Goal: Information Seeking & Learning: Learn about a topic

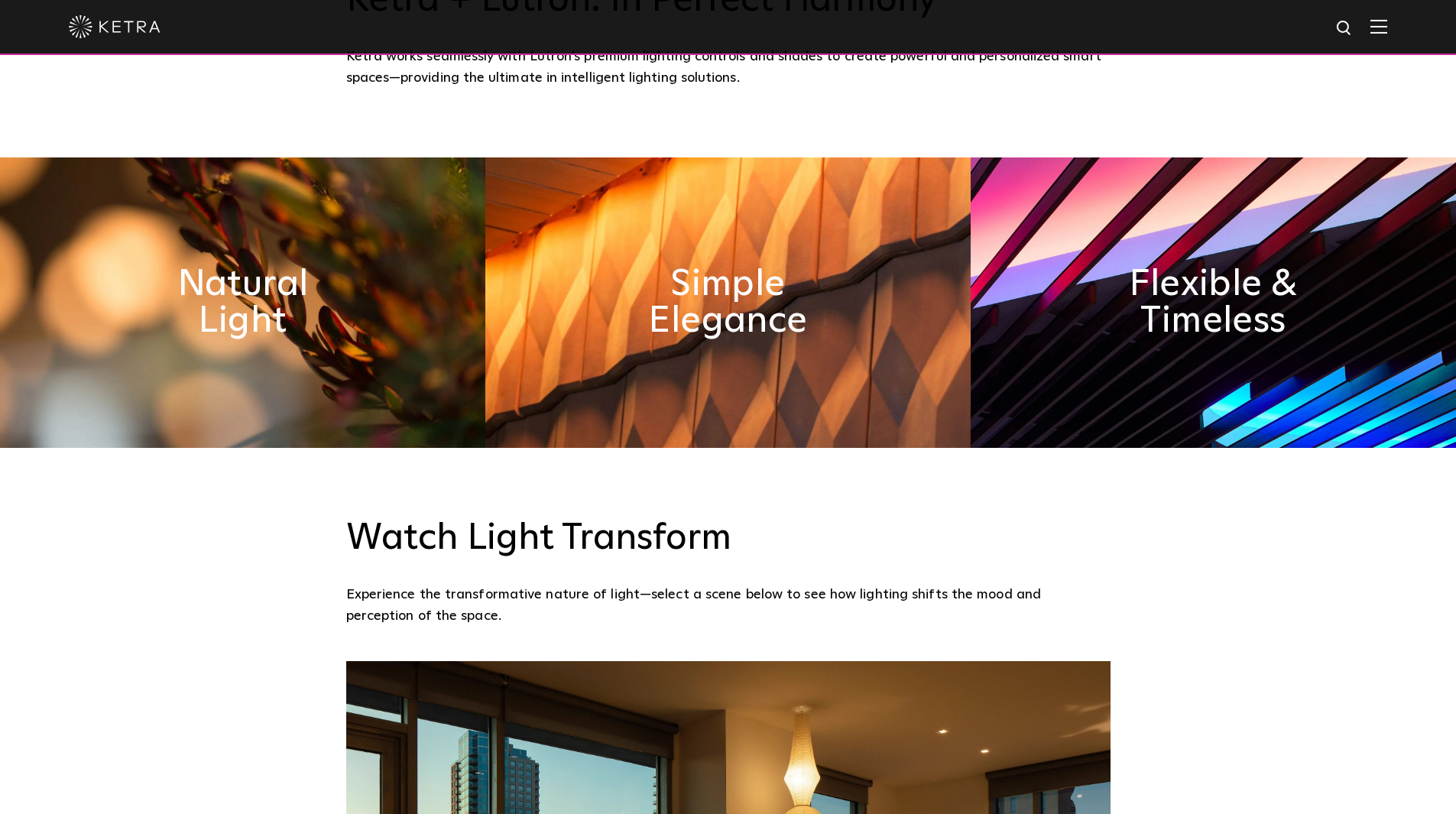
scroll to position [270, 0]
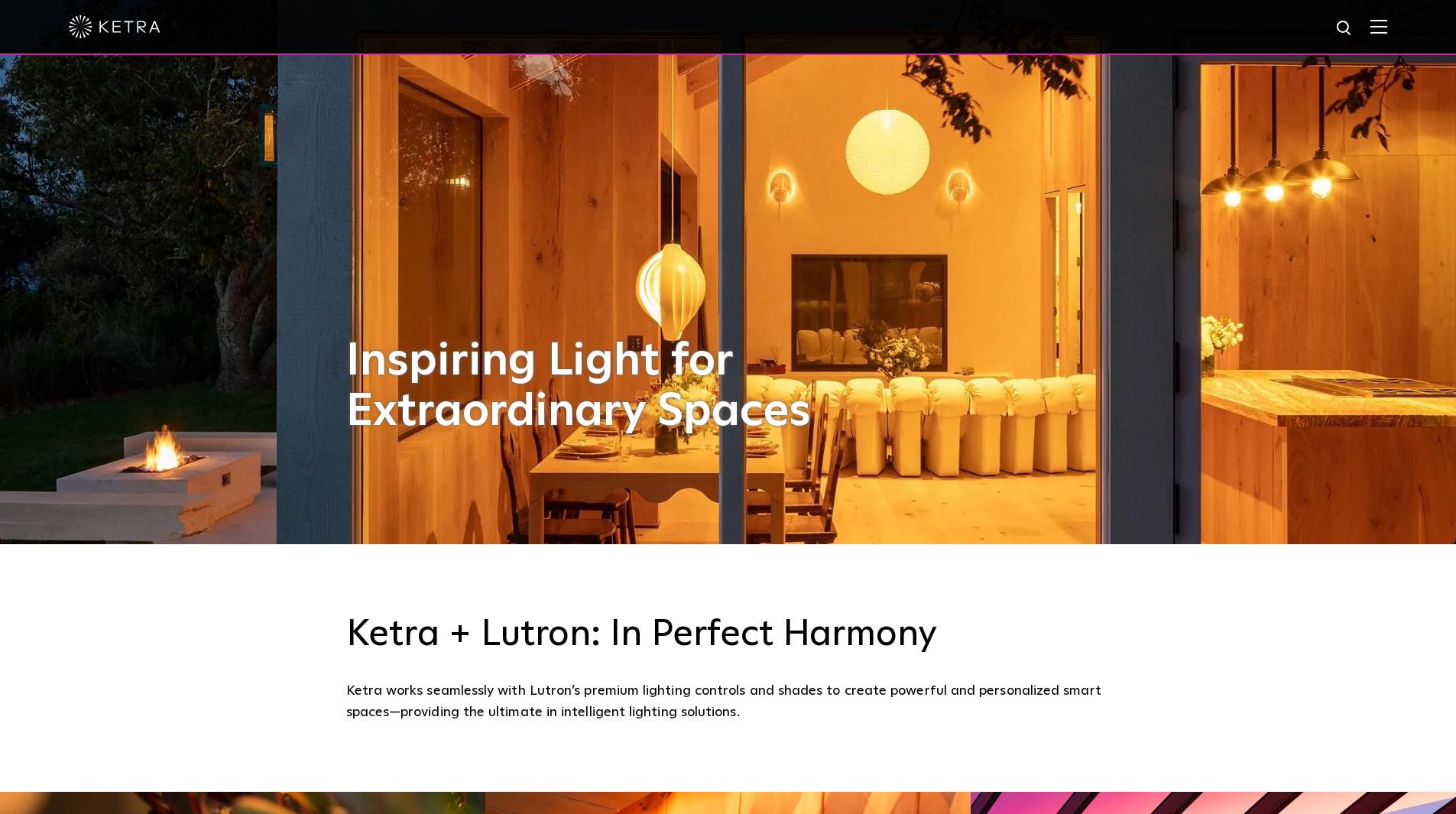
click at [1400, 27] on div at bounding box center [728, 27] width 1456 height 55
click at [1387, 27] on img at bounding box center [1379, 26] width 17 height 15
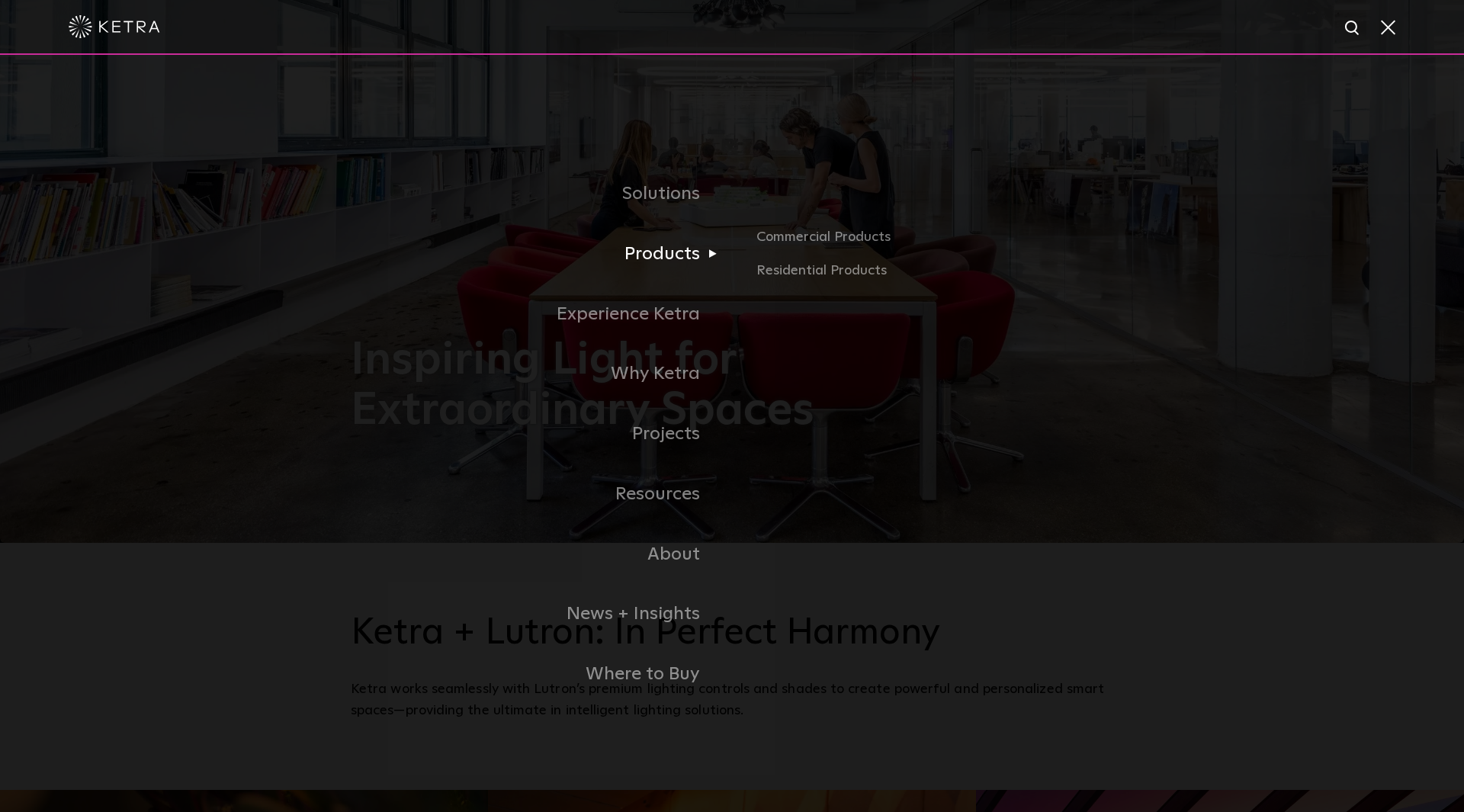
click at [675, 254] on link "Products" at bounding box center [541, 254] width 381 height 60
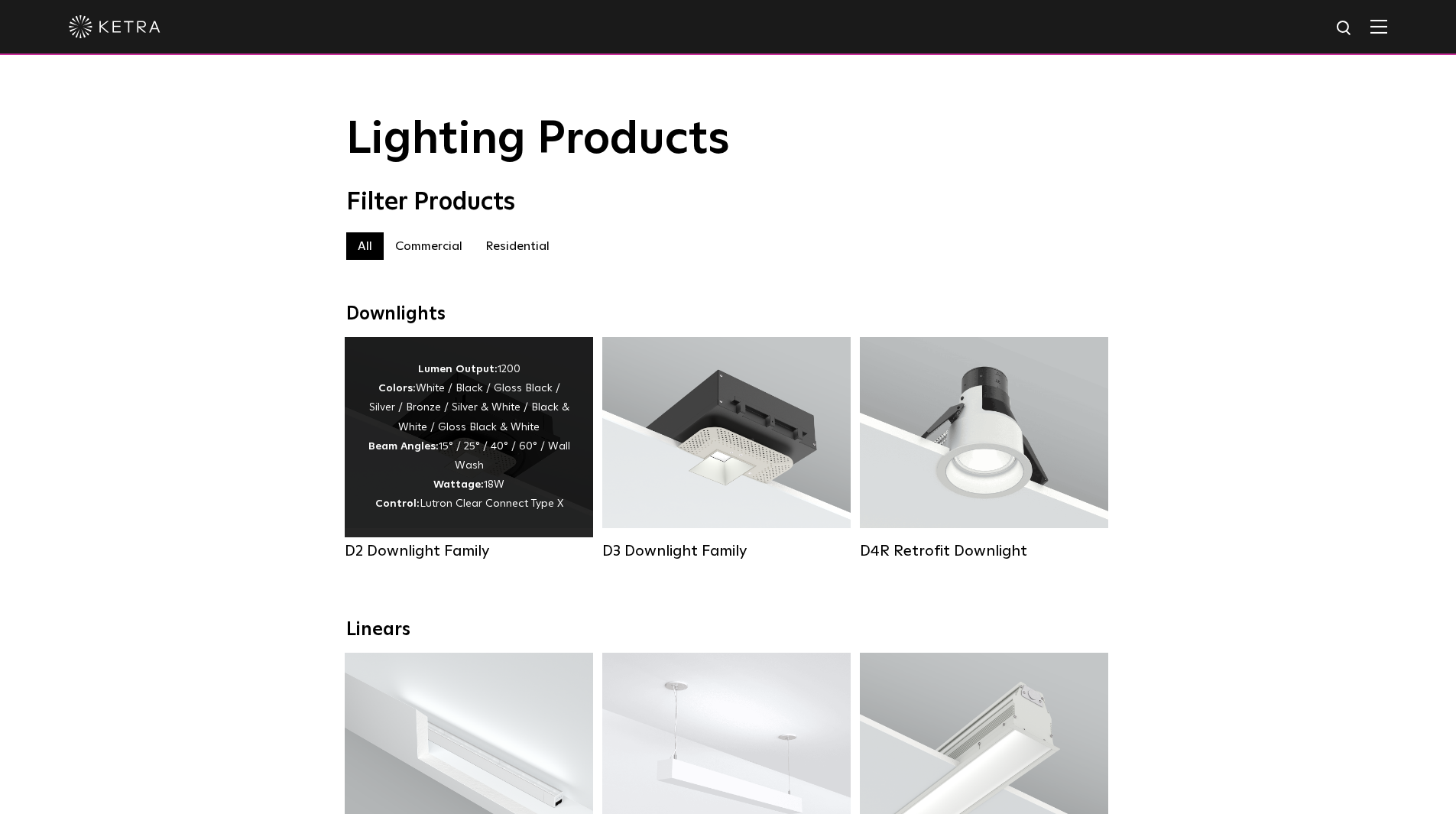
click at [479, 490] on strong "Wattage:" at bounding box center [458, 485] width 51 height 11
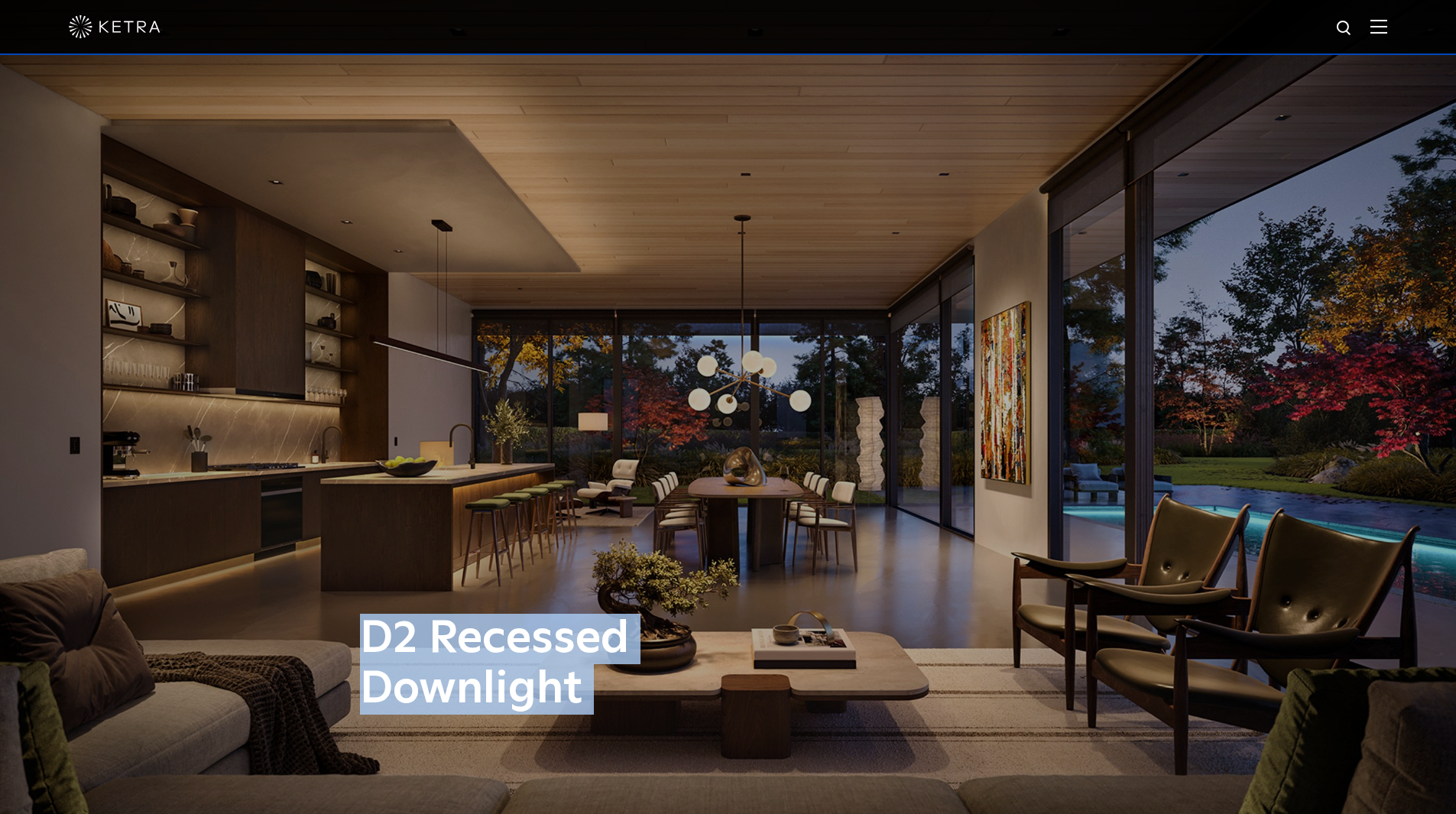
drag, startPoint x: 1454, startPoint y: 168, endPoint x: 1465, endPoint y: 181, distance: 17.0
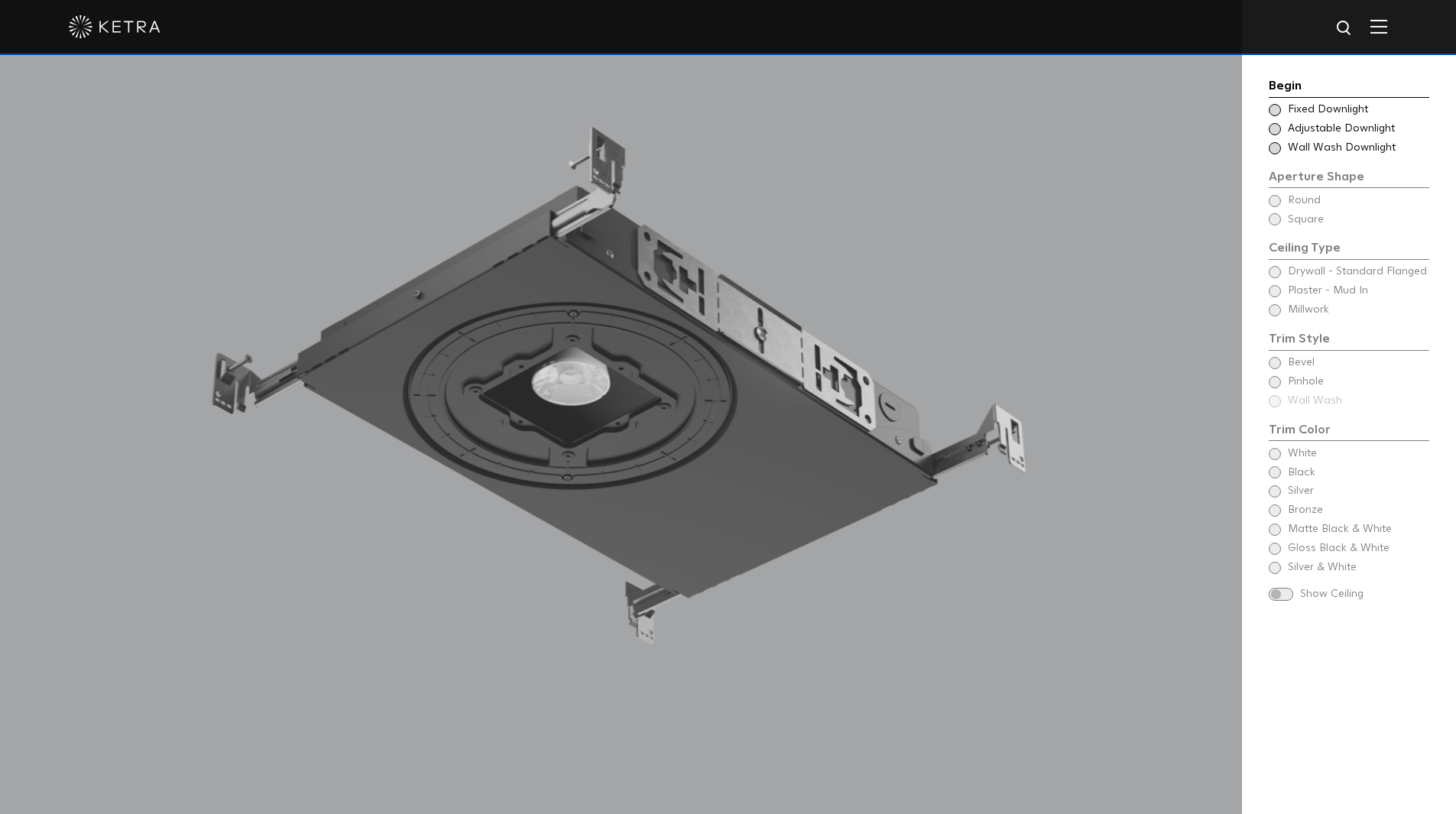
scroll to position [1546, 0]
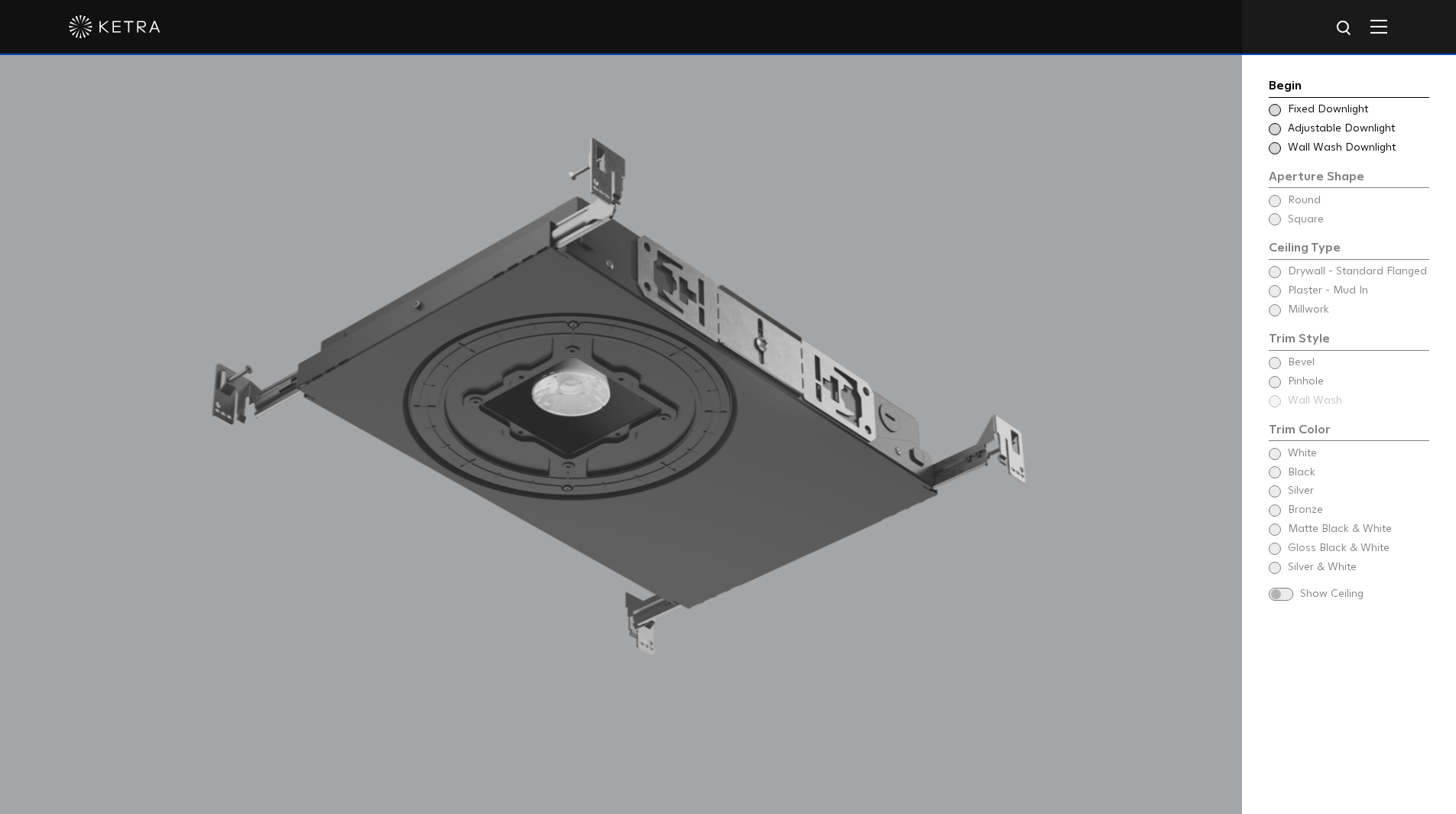
click at [1278, 113] on span at bounding box center [1275, 110] width 13 height 13
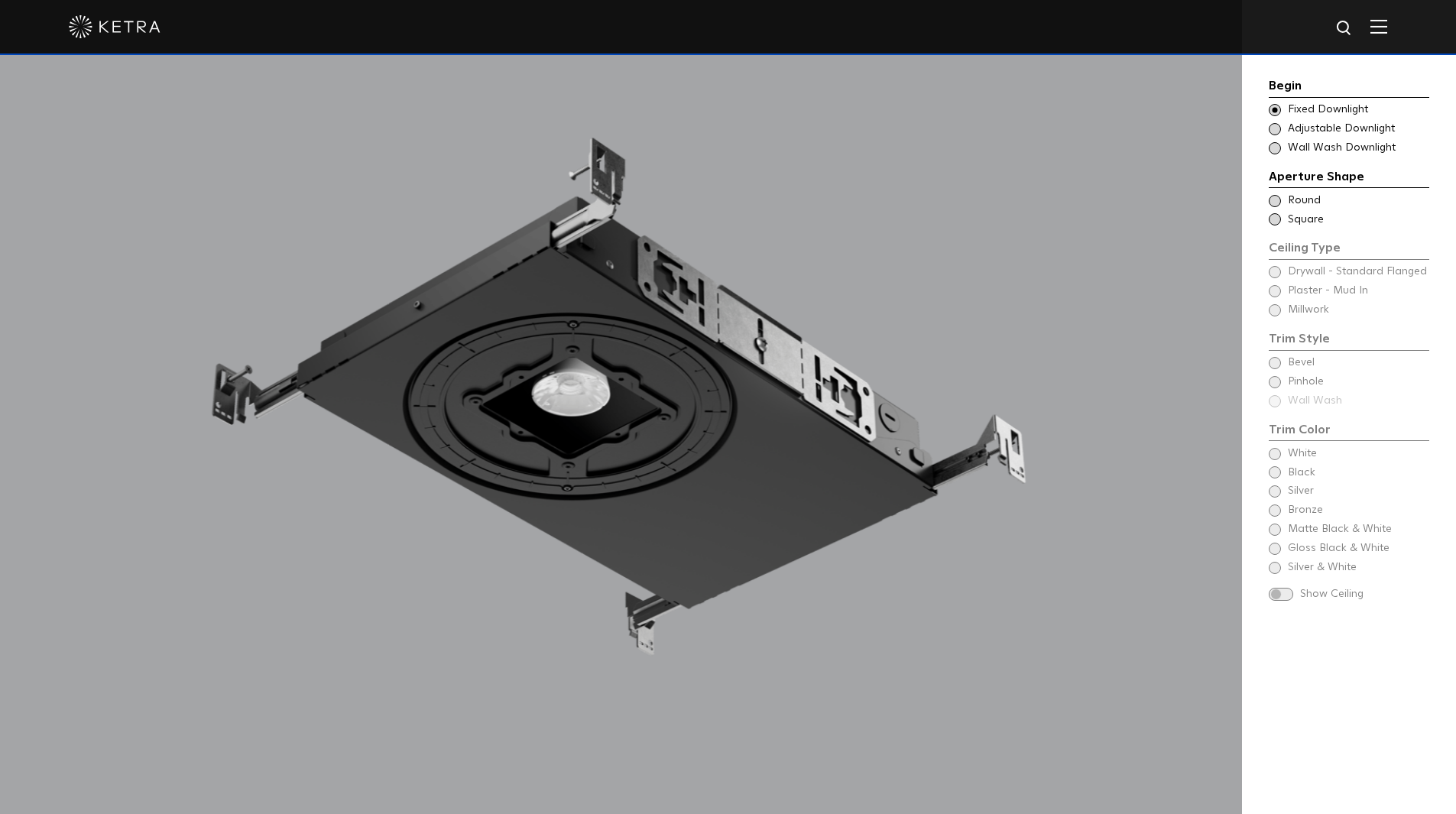
click at [1275, 131] on span at bounding box center [1275, 129] width 13 height 13
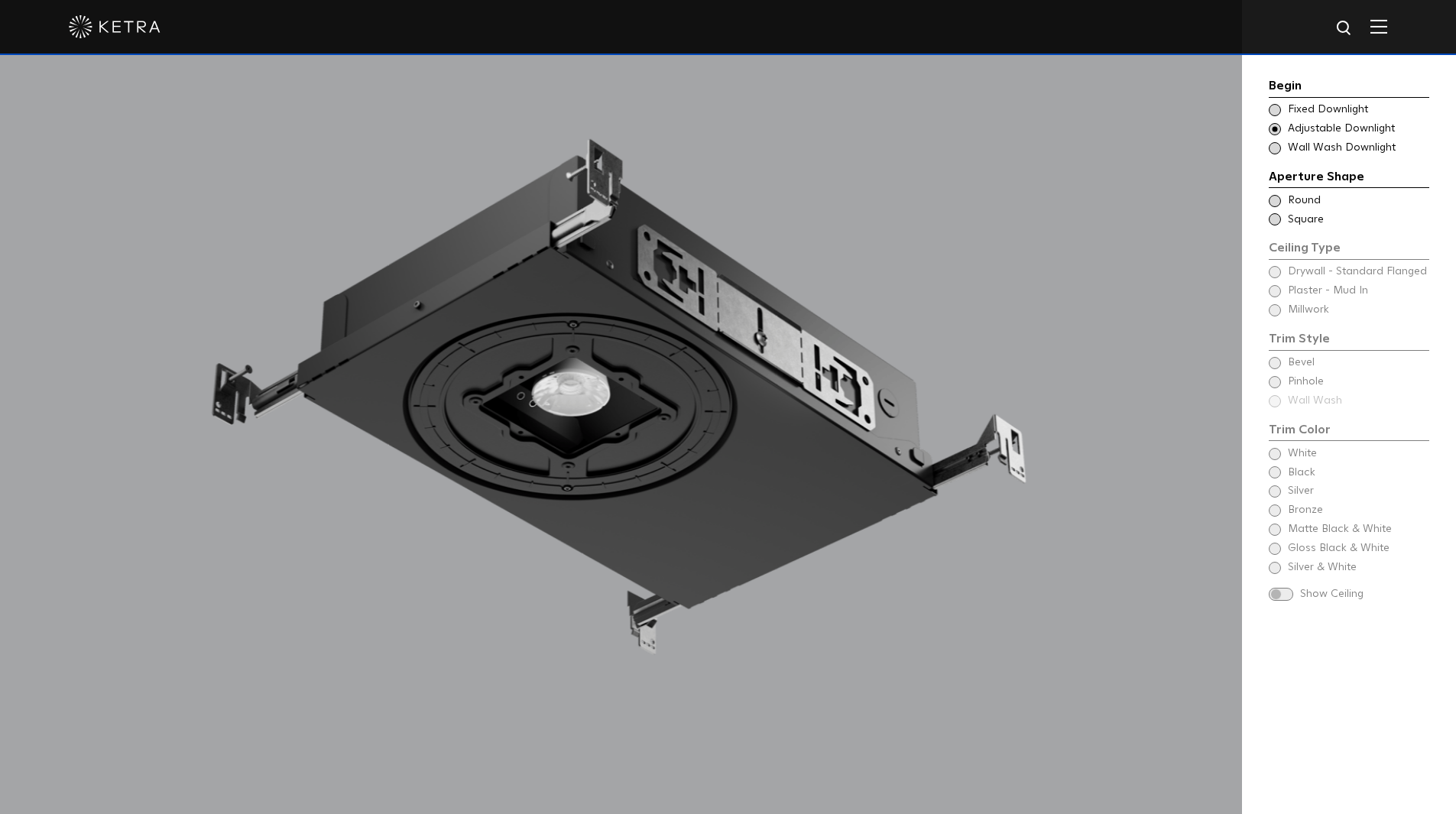
click at [1273, 156] on div "Begin Choose Aperture Shape Fixed Downlight Choose Aperture Shape Adjustable Do…" at bounding box center [1349, 342] width 160 height 530
click at [1279, 141] on div "Choose Aperture Shape - Wall Wash Wall Wash Downlight" at bounding box center [1349, 149] width 160 height 16
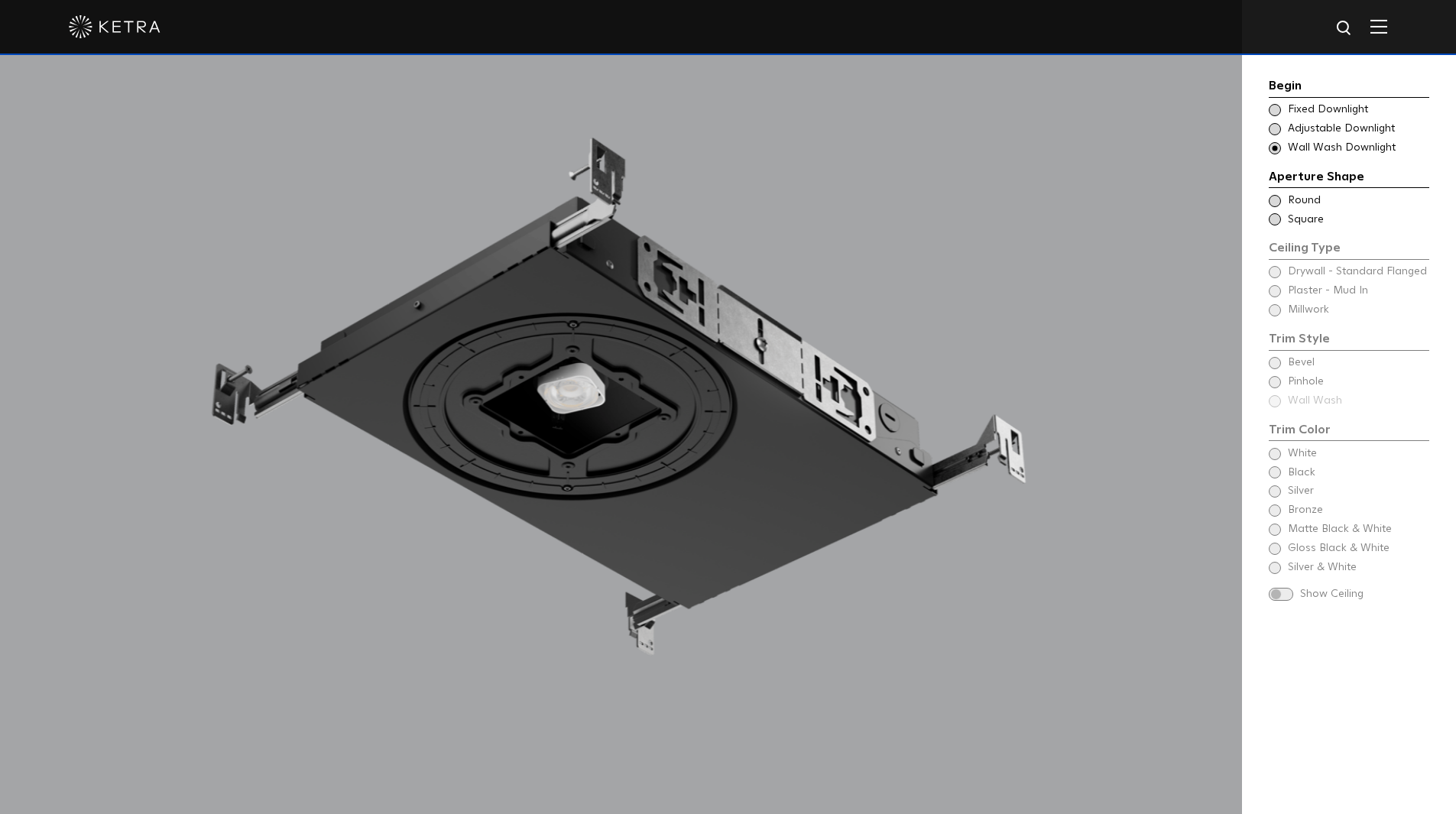
click at [1278, 201] on span at bounding box center [1275, 201] width 13 height 13
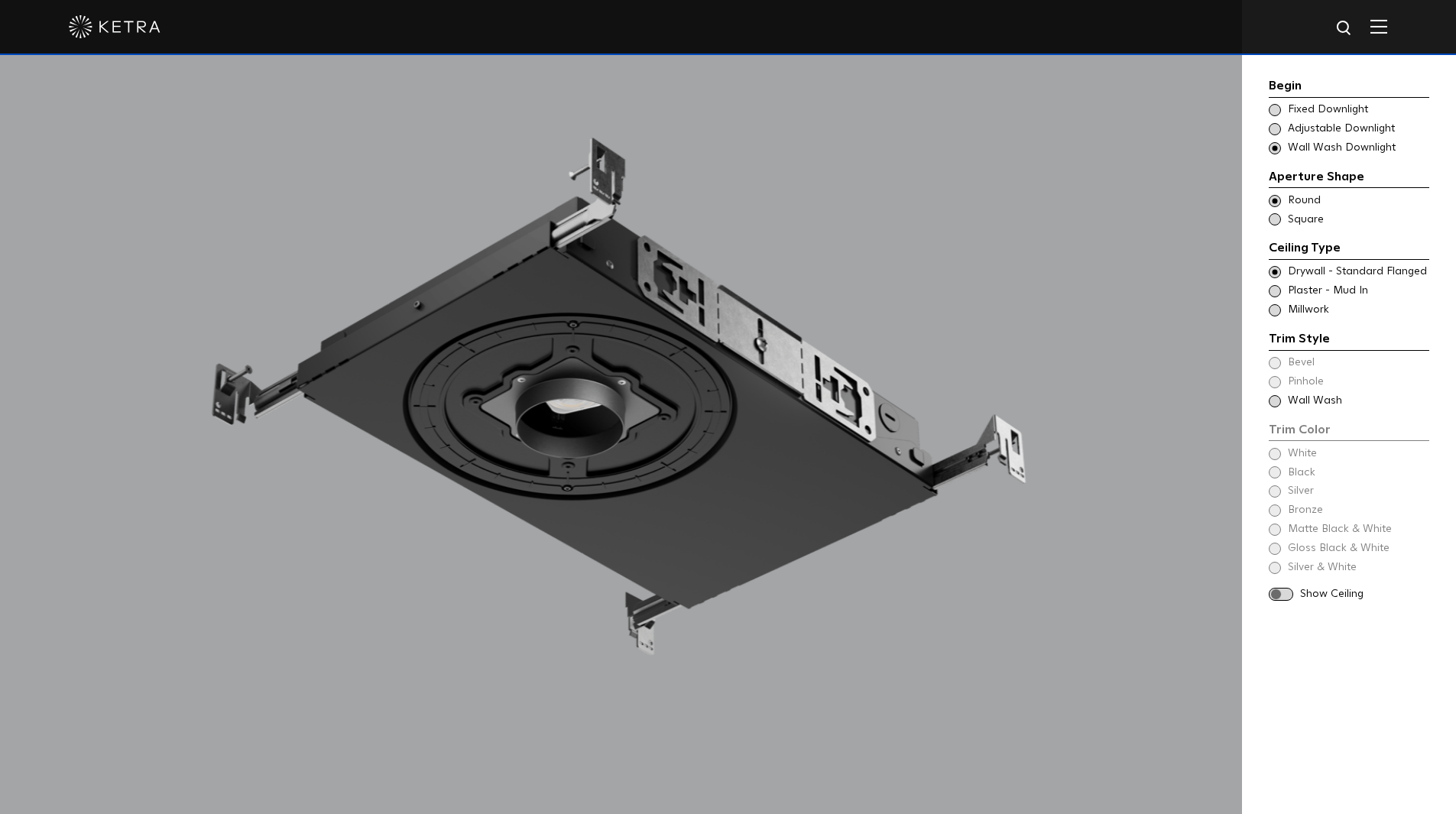
click at [1278, 221] on span at bounding box center [1275, 220] width 13 height 13
click at [1278, 282] on div "Trim Style - Square - Flanged - Wall Wash Round - Flanged,Bevel - Square - Flan…" at bounding box center [1349, 291] width 160 height 53
click at [1277, 299] on div "Trim Style - Square - Flanged - Wall Wash Round - Flanged,Bevel - Square - Flan…" at bounding box center [1349, 291] width 160 height 53
click at [1275, 291] on span at bounding box center [1275, 292] width 13 height 13
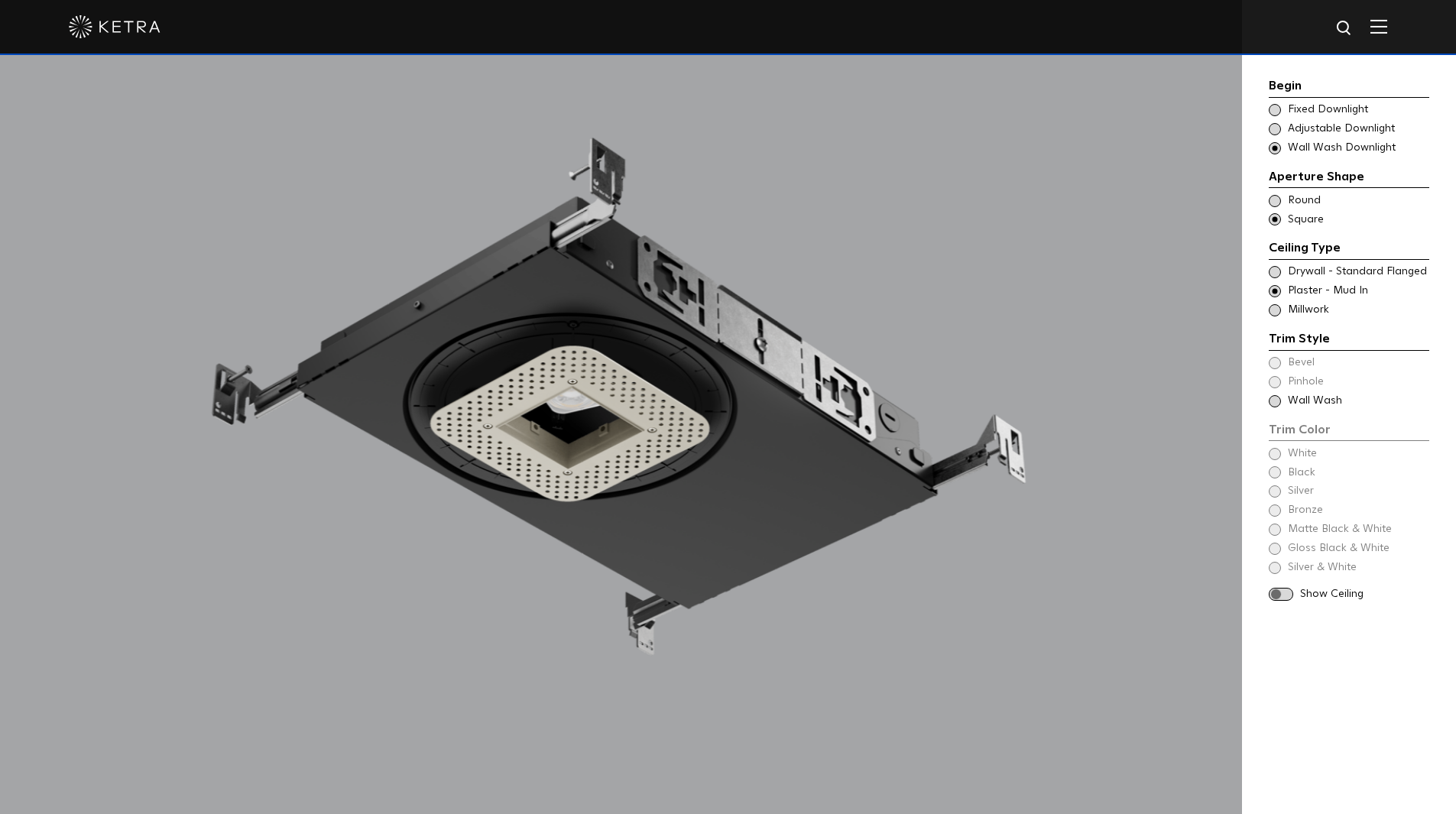
click at [1278, 312] on span at bounding box center [1275, 310] width 13 height 13
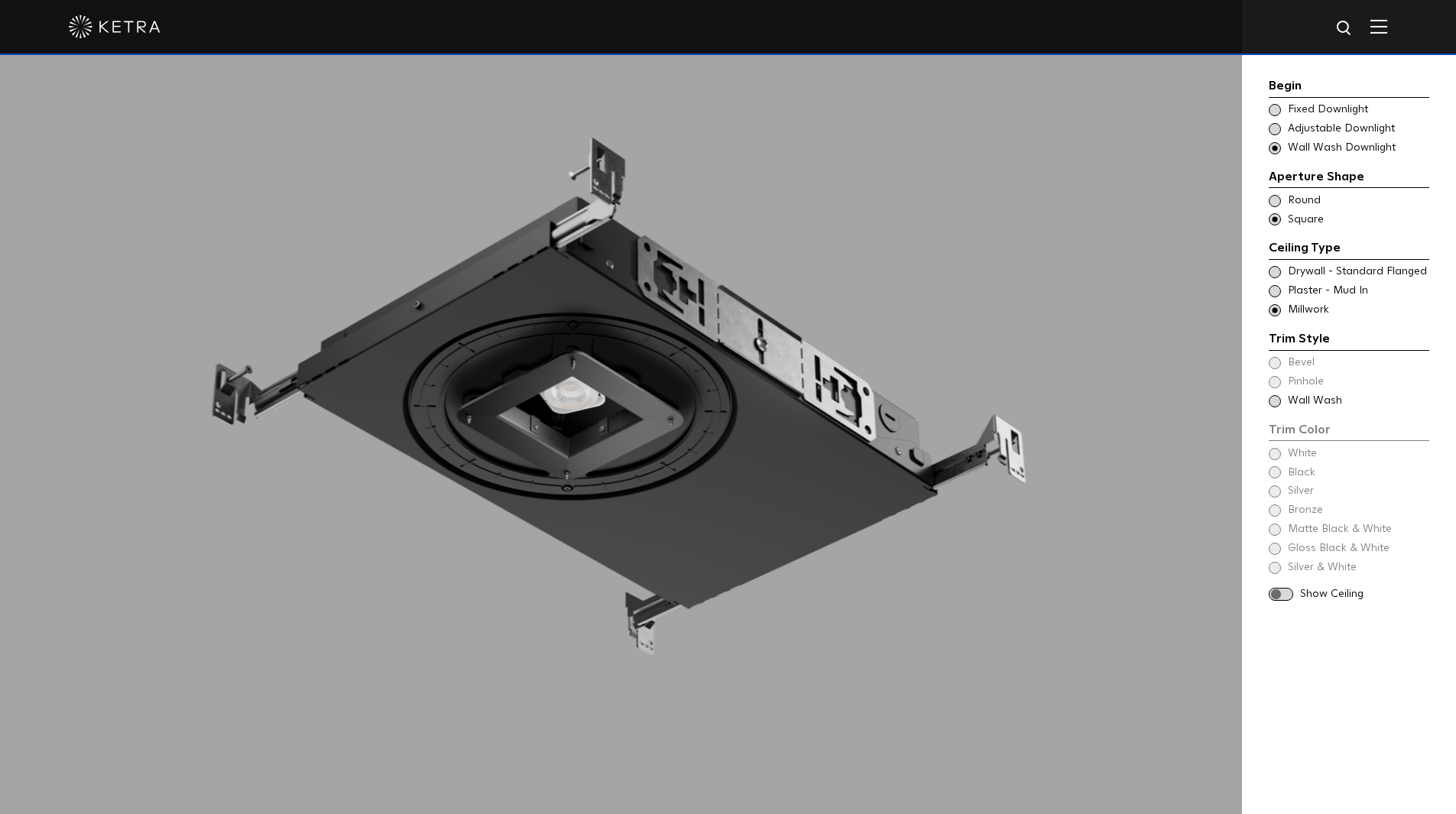
click at [1282, 401] on div "Trim Color - Square - Flangeless - Wall Wash - Millwork Wall Wash" at bounding box center [1349, 401] width 160 height 16
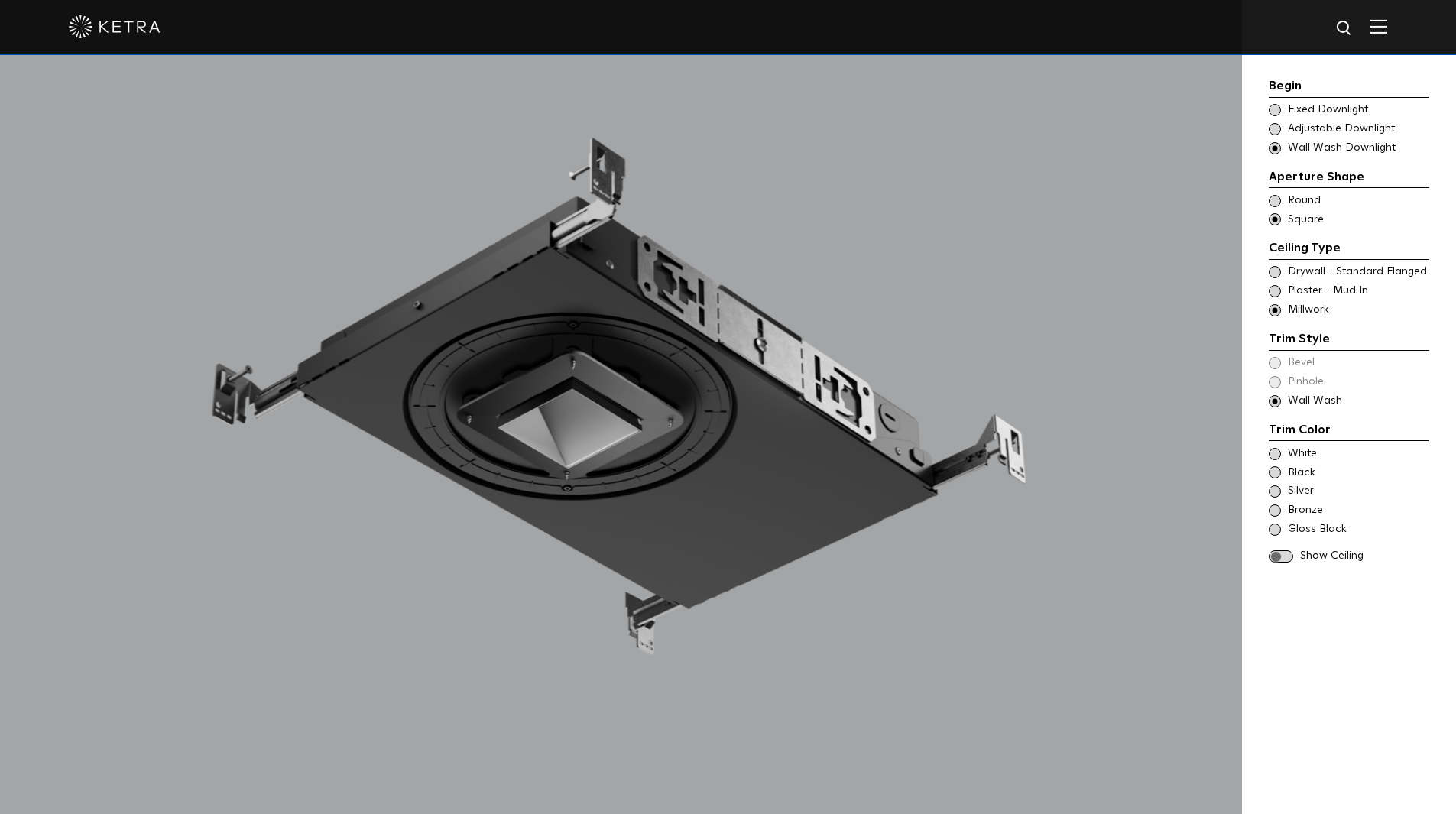
click at [1271, 380] on div "Trim Color - Square - Flangeless - Wall Wash Bevel Trim Color - Square - Flange…" at bounding box center [1349, 382] width 160 height 53
click at [1273, 291] on span at bounding box center [1275, 292] width 13 height 13
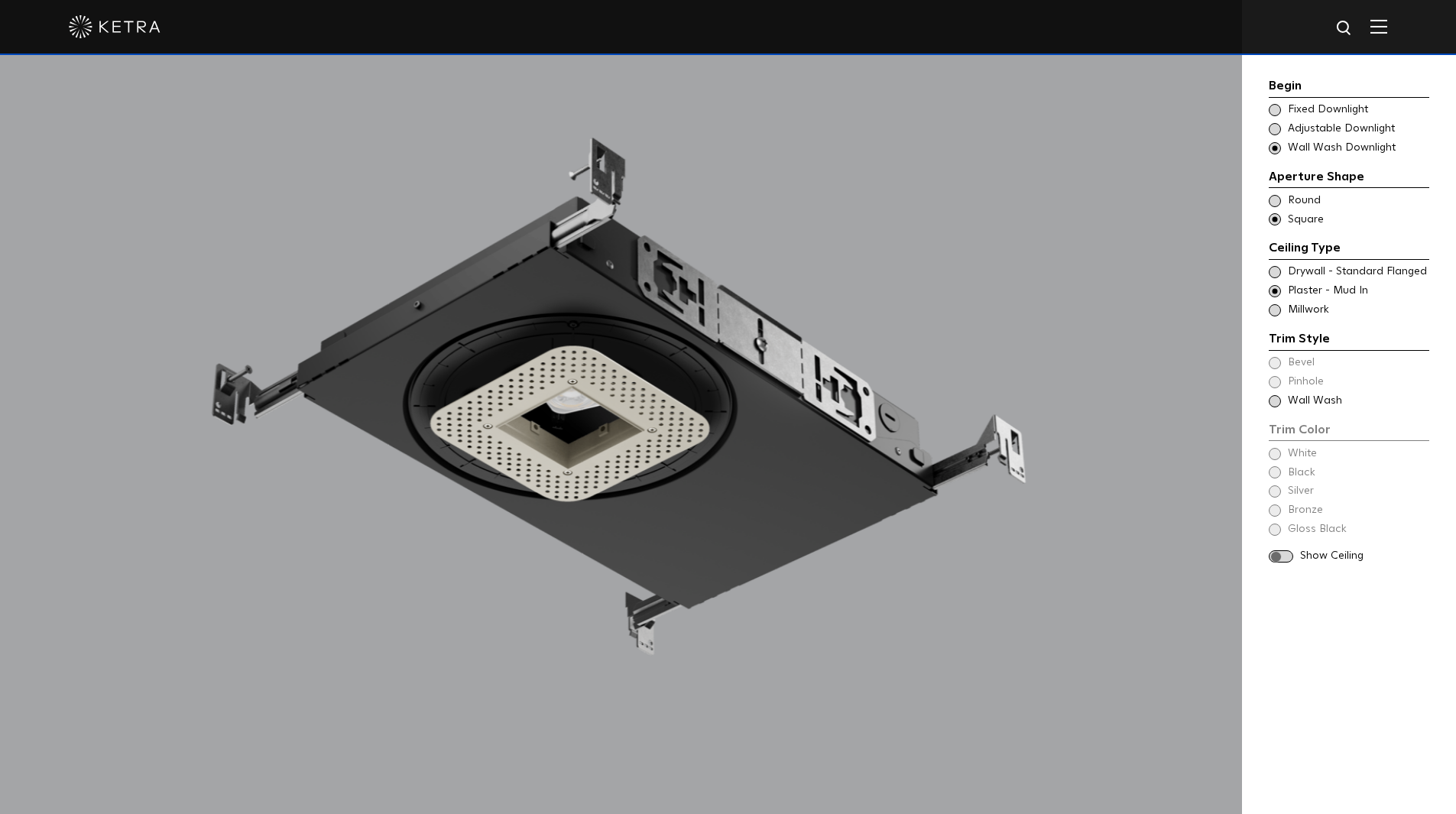
click at [1278, 263] on div "Ceiling Type Trim Style - Square - Flanged - Wall Wash Round - Flanged,Bevel - …" at bounding box center [1349, 278] width 160 height 80
click at [1278, 273] on span at bounding box center [1275, 272] width 13 height 13
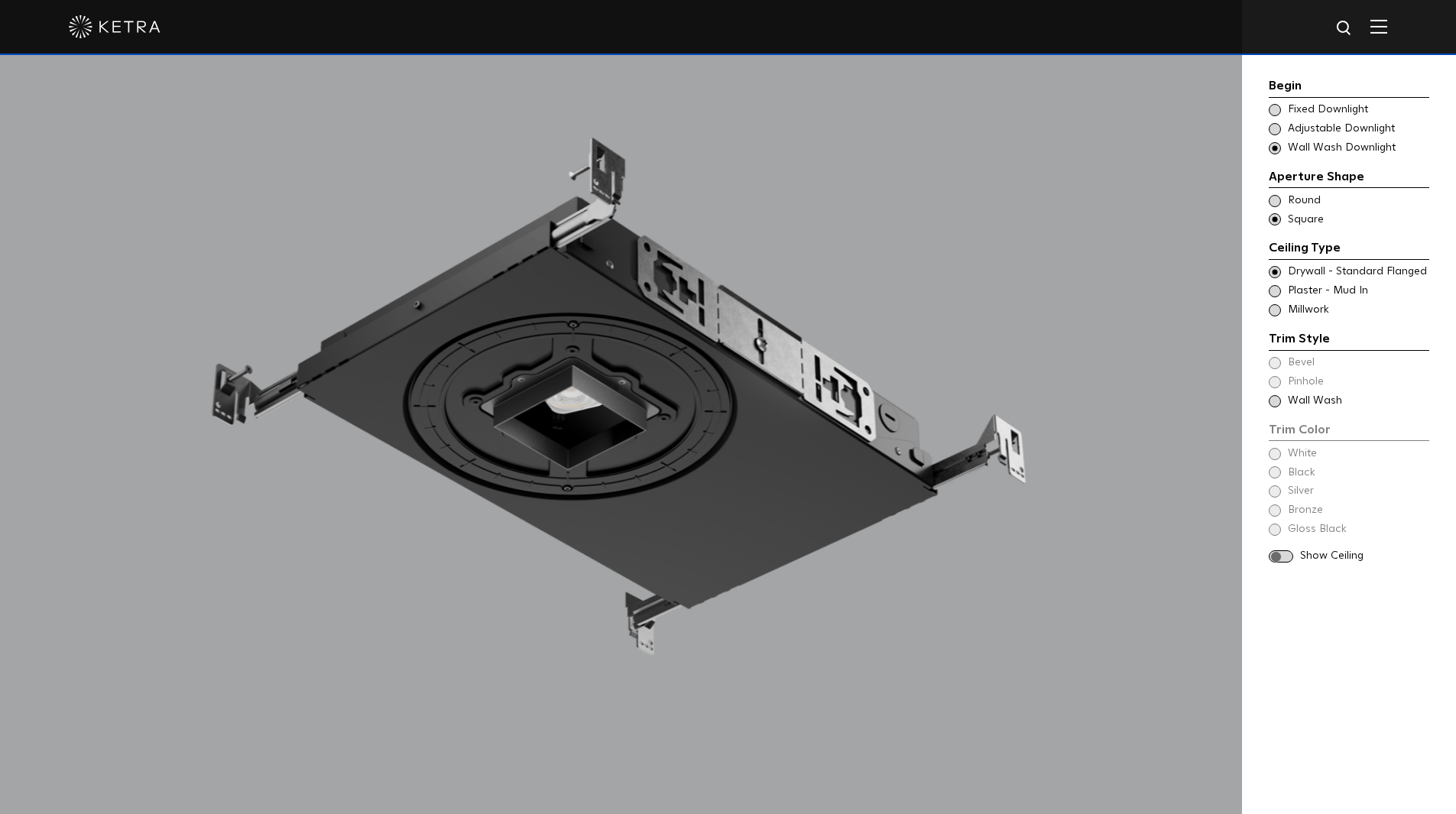
click at [1285, 558] on span at bounding box center [1281, 557] width 24 height 13
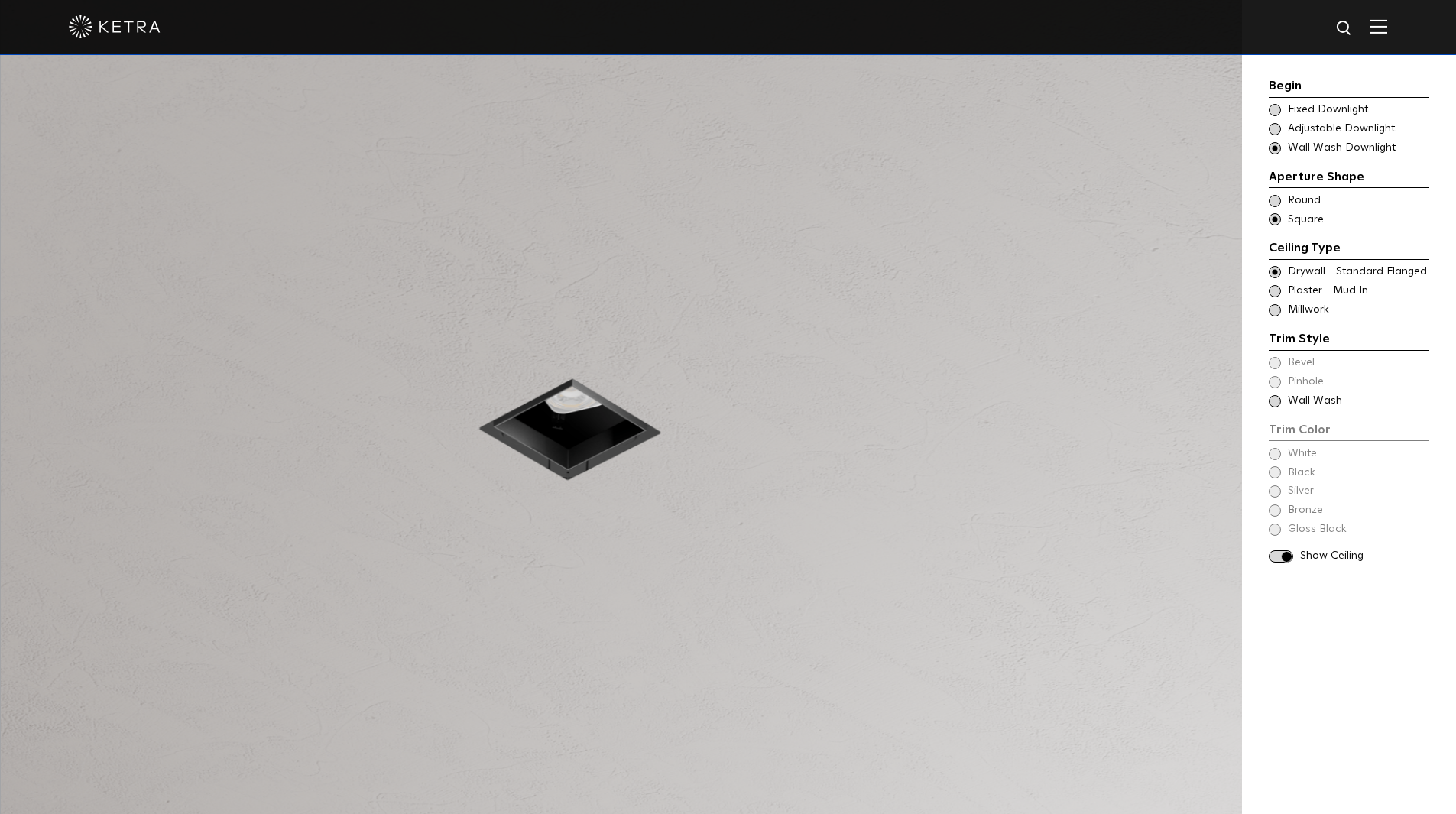
click at [1285, 558] on span at bounding box center [1281, 557] width 24 height 13
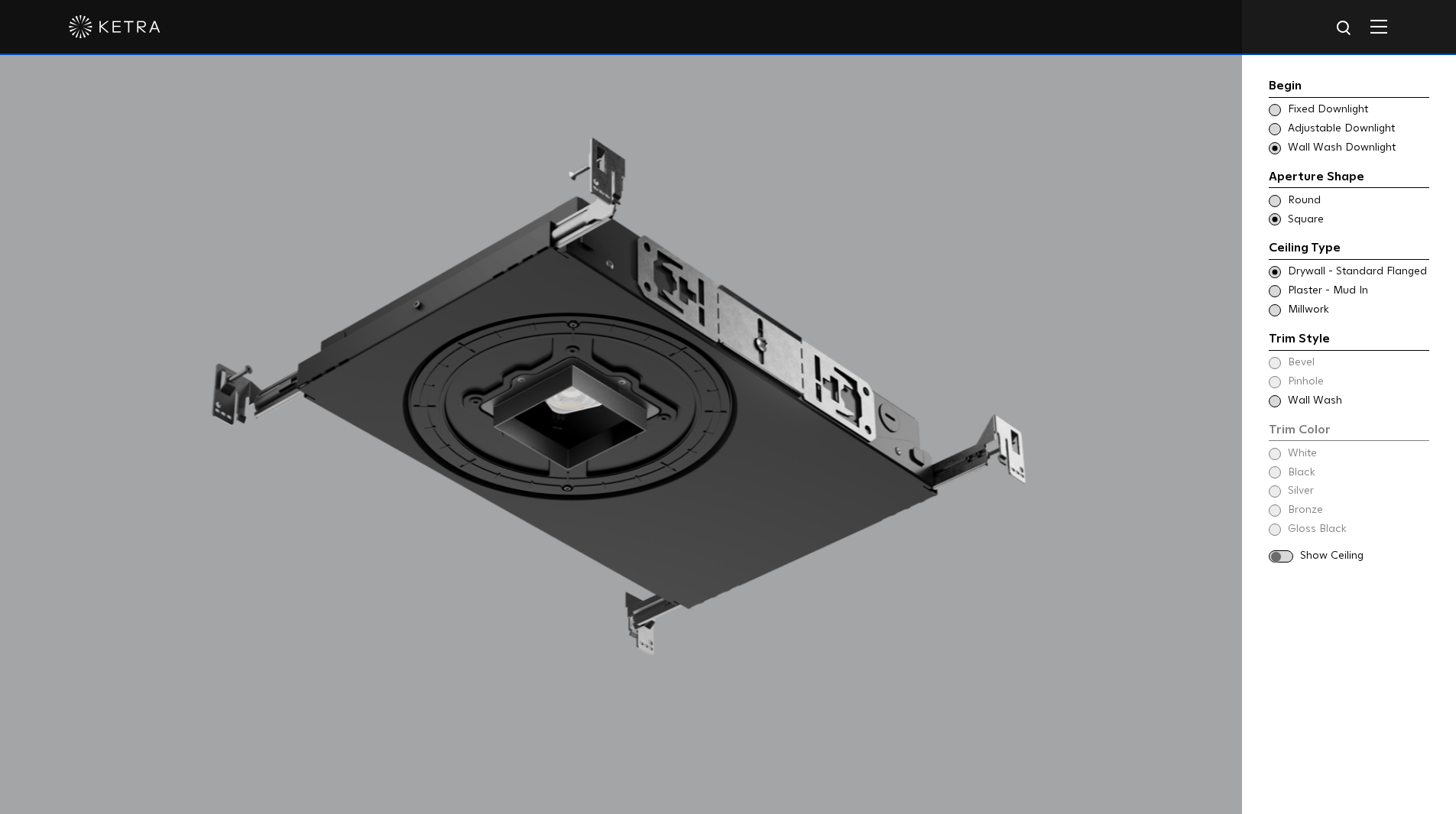
click at [1282, 114] on div "Choose Aperture Shape Fixed Downlight" at bounding box center [1349, 110] width 160 height 16
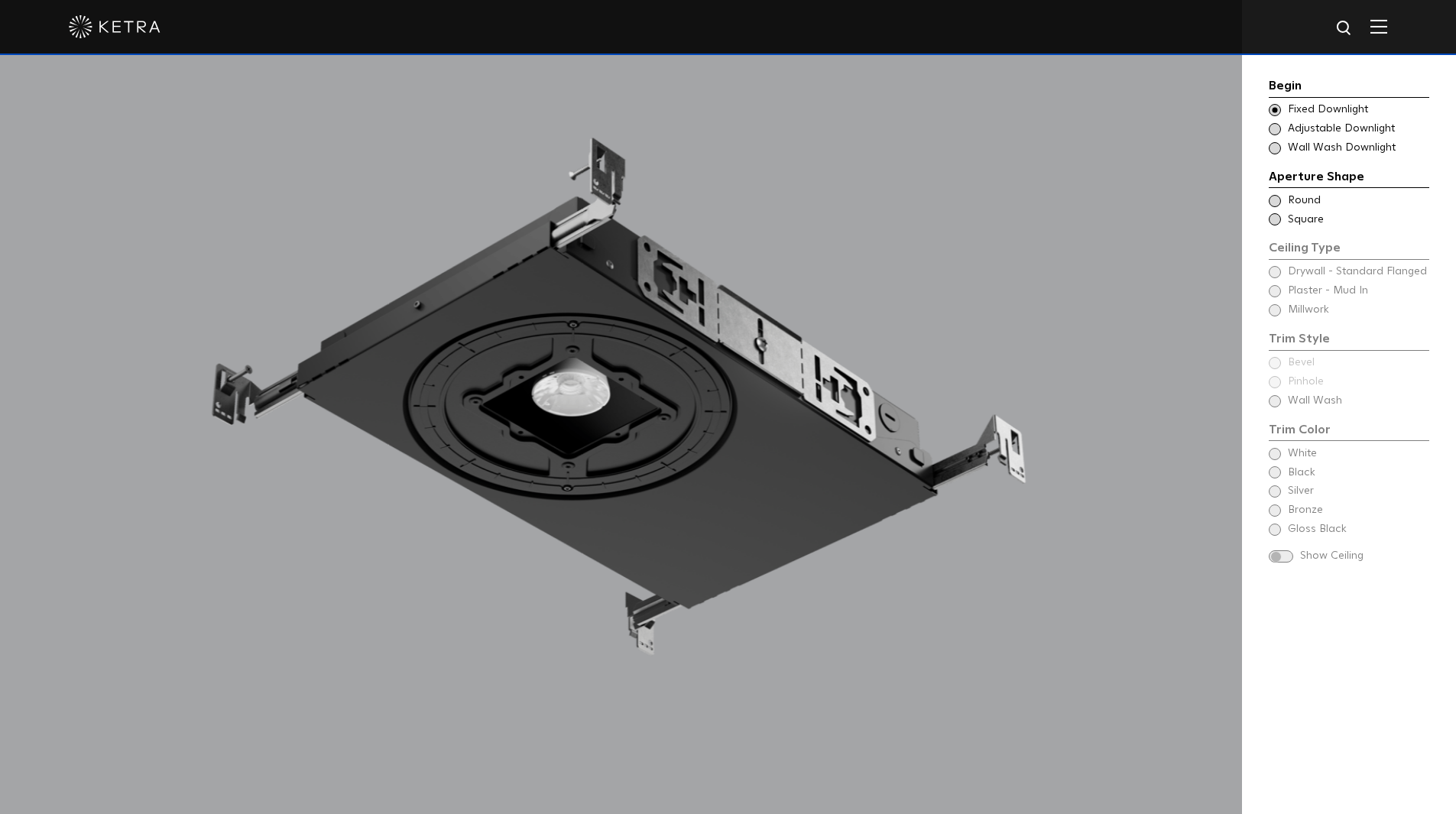
click at [1285, 558] on span at bounding box center [1281, 557] width 24 height 13
click at [1281, 192] on div "Aperture Shape Ceiling Type Round Drywall - Standard Flanged Round Ceiling Type…" at bounding box center [1349, 197] width 160 height 60
click at [1279, 203] on span at bounding box center [1275, 201] width 13 height 13
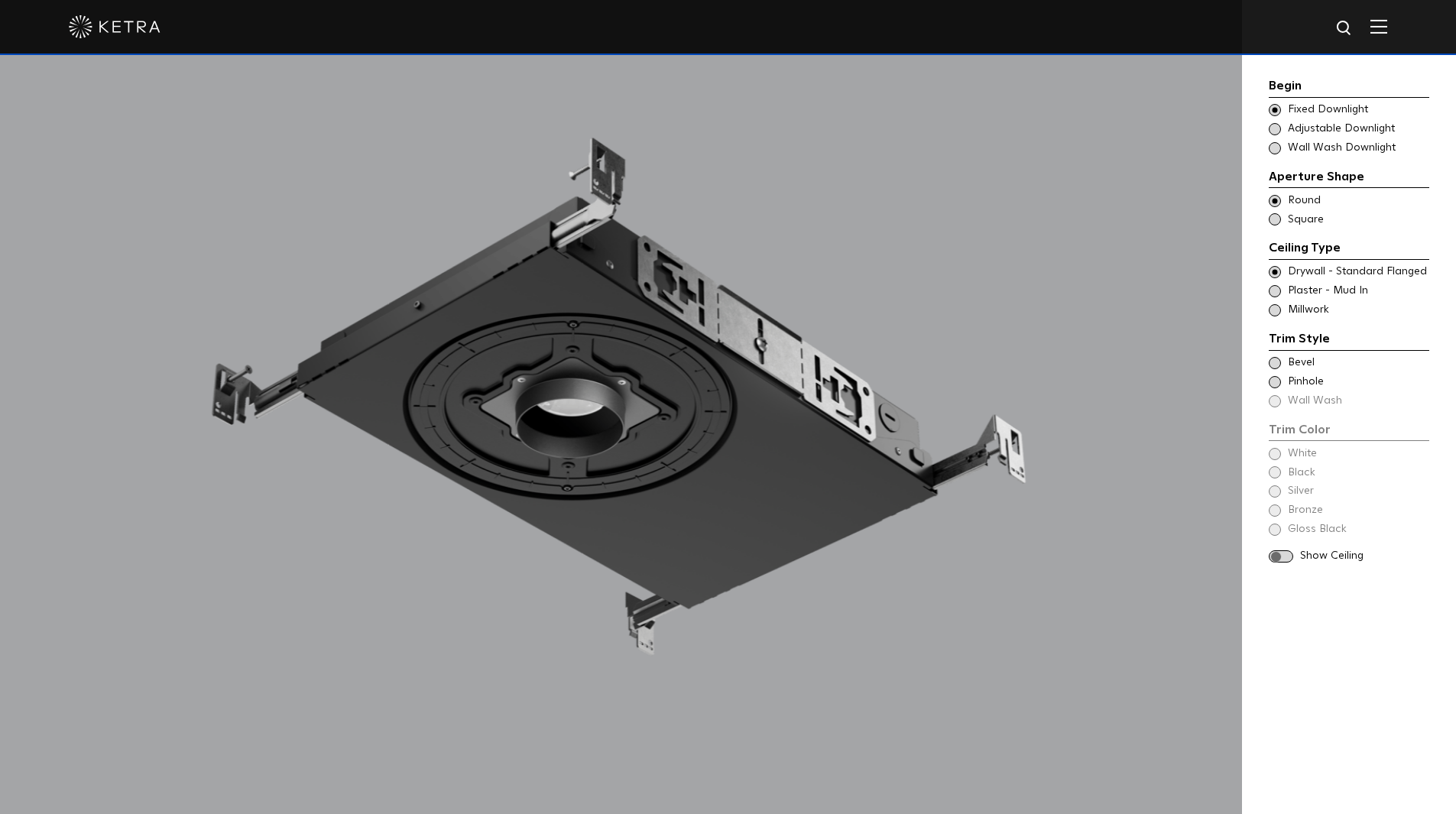
click at [1278, 362] on span at bounding box center [1275, 364] width 13 height 13
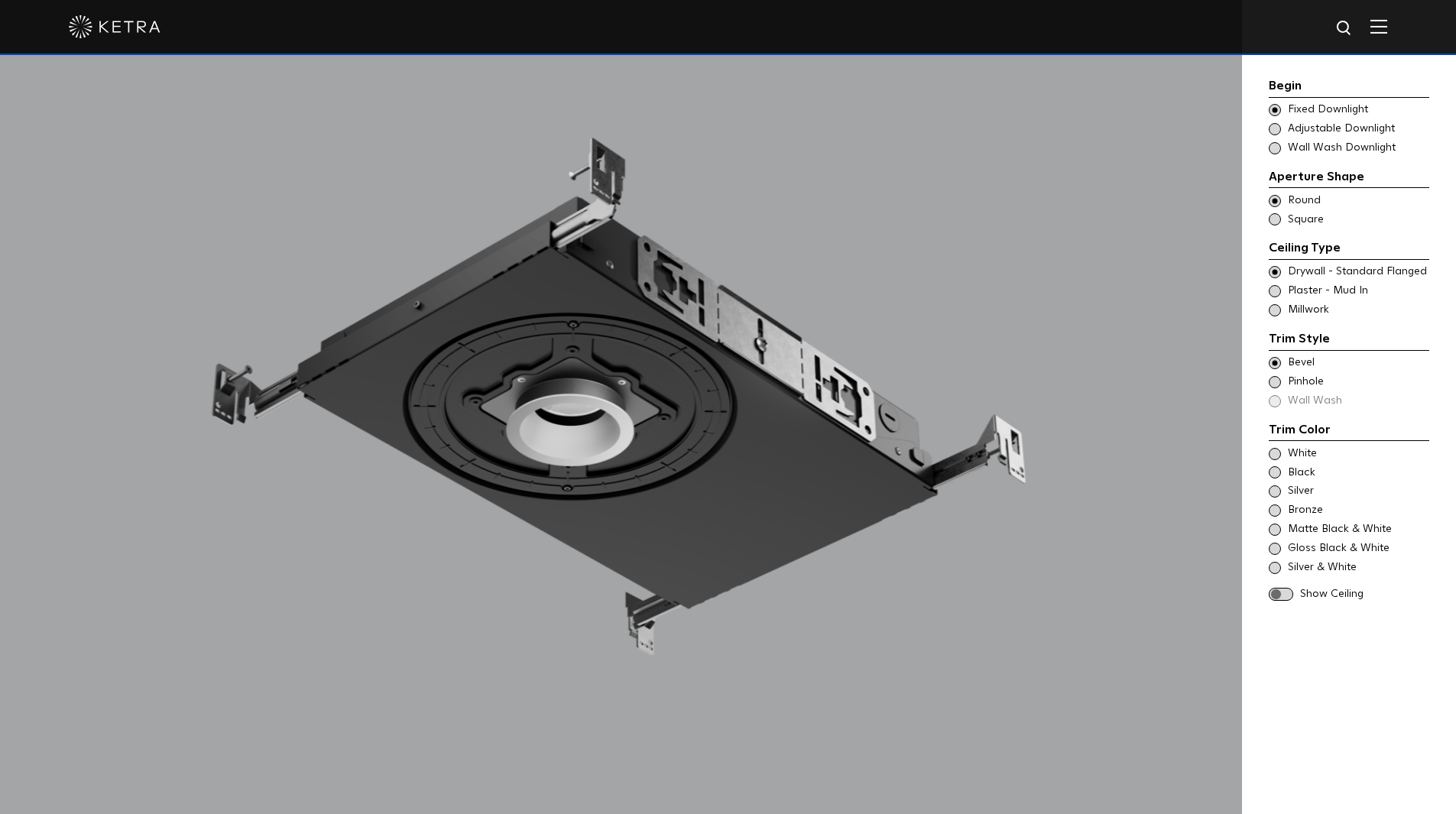
click at [1275, 531] on span at bounding box center [1275, 530] width 13 height 13
click at [1275, 547] on span at bounding box center [1275, 549] width 13 height 13
click at [1278, 561] on div "Silver & White" at bounding box center [1349, 568] width 160 height 16
click at [1276, 493] on span at bounding box center [1275, 492] width 13 height 13
click at [1274, 513] on span at bounding box center [1275, 511] width 13 height 13
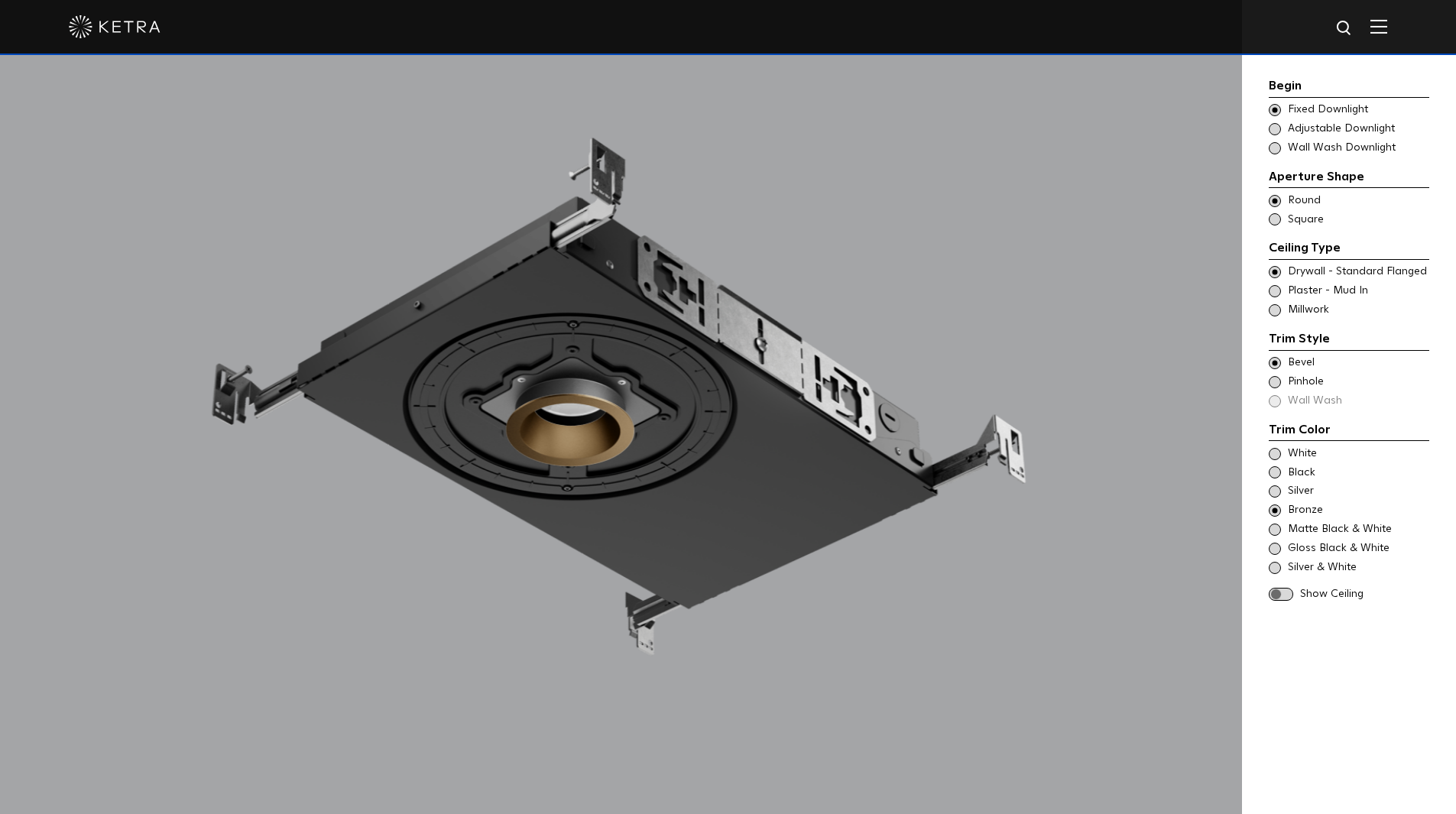
click at [1276, 385] on span at bounding box center [1275, 382] width 13 height 13
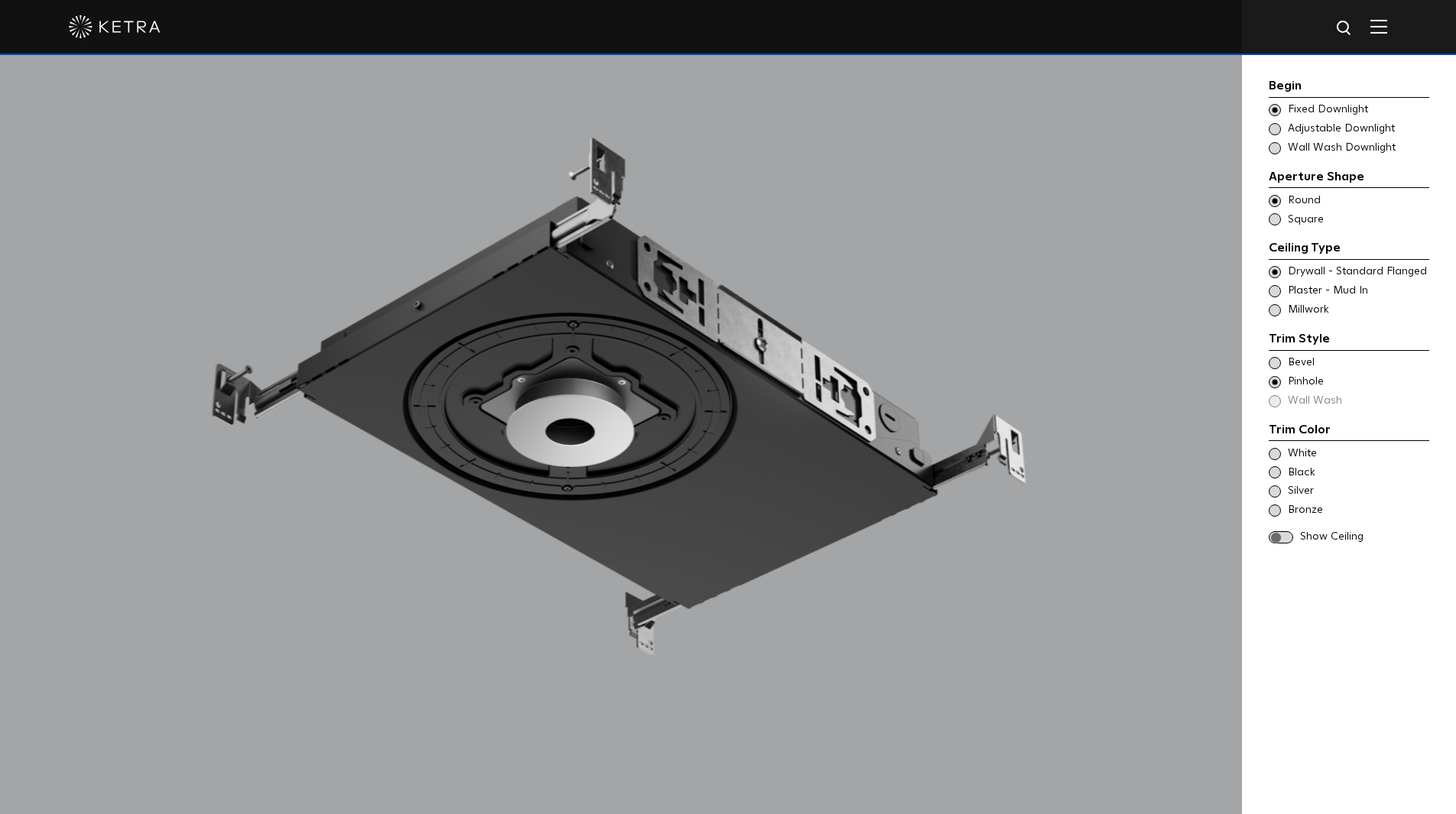
click at [1275, 482] on div "White Black Silver Bronze" at bounding box center [1349, 482] width 160 height 73
click at [1275, 497] on span at bounding box center [1275, 492] width 13 height 13
click at [1279, 510] on span at bounding box center [1275, 511] width 13 height 13
click at [1282, 310] on div "Trim Style - Round - Flangeless - Millwork Square - Millwork,Wall Wash - Round …" at bounding box center [1349, 310] width 160 height 16
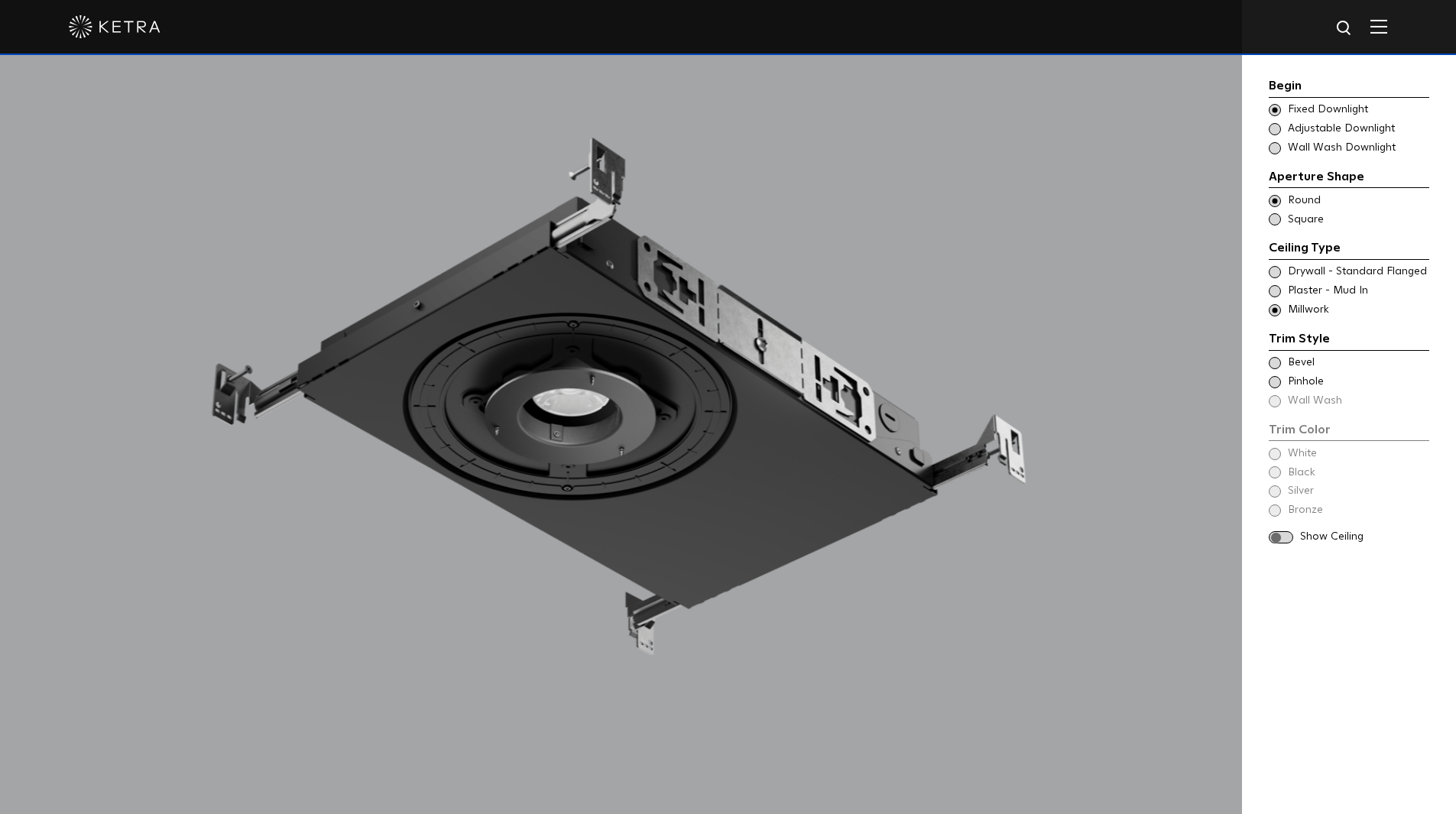
click at [1276, 277] on span at bounding box center [1275, 272] width 13 height 13
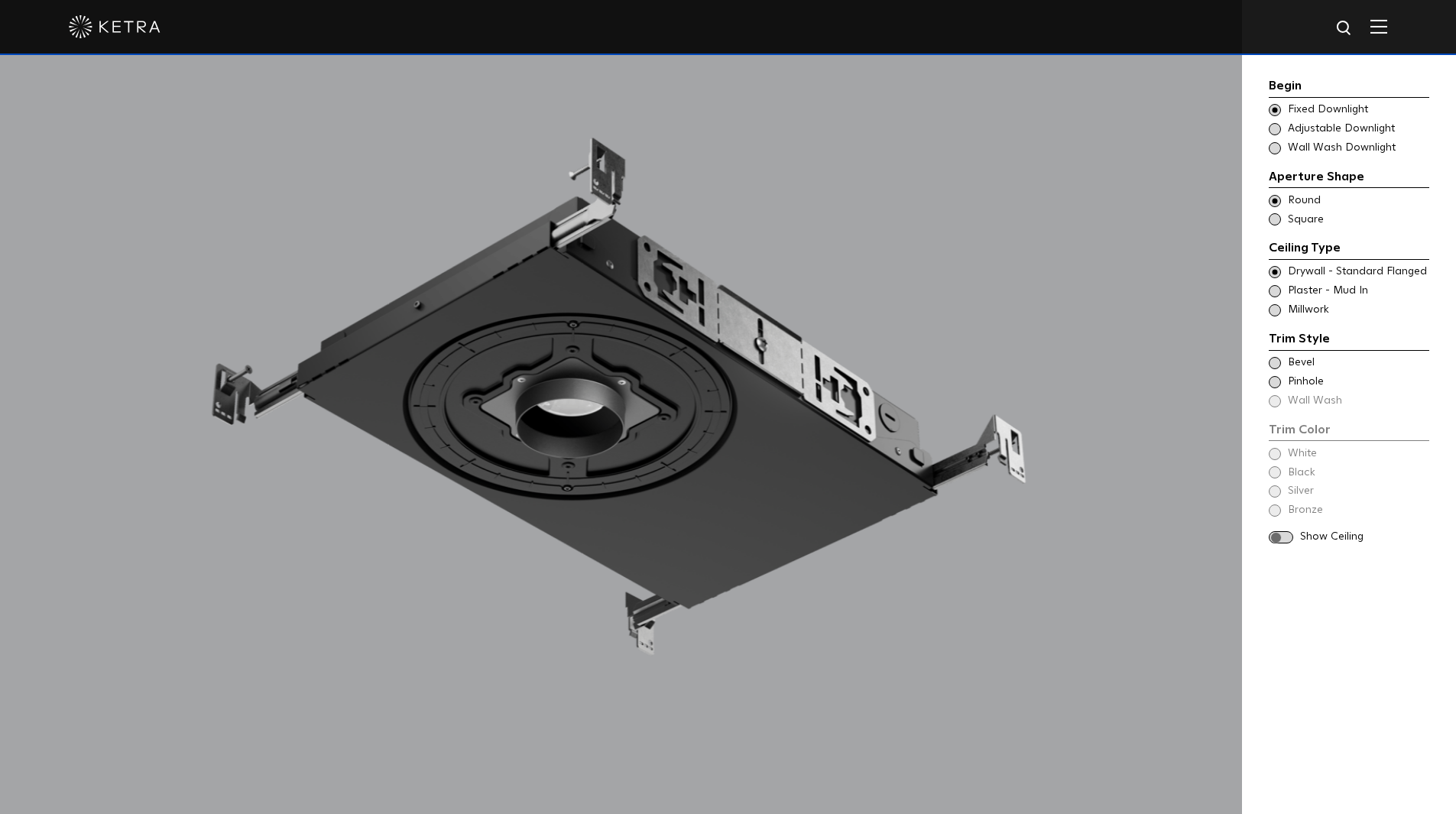
click at [1275, 291] on span at bounding box center [1275, 292] width 13 height 13
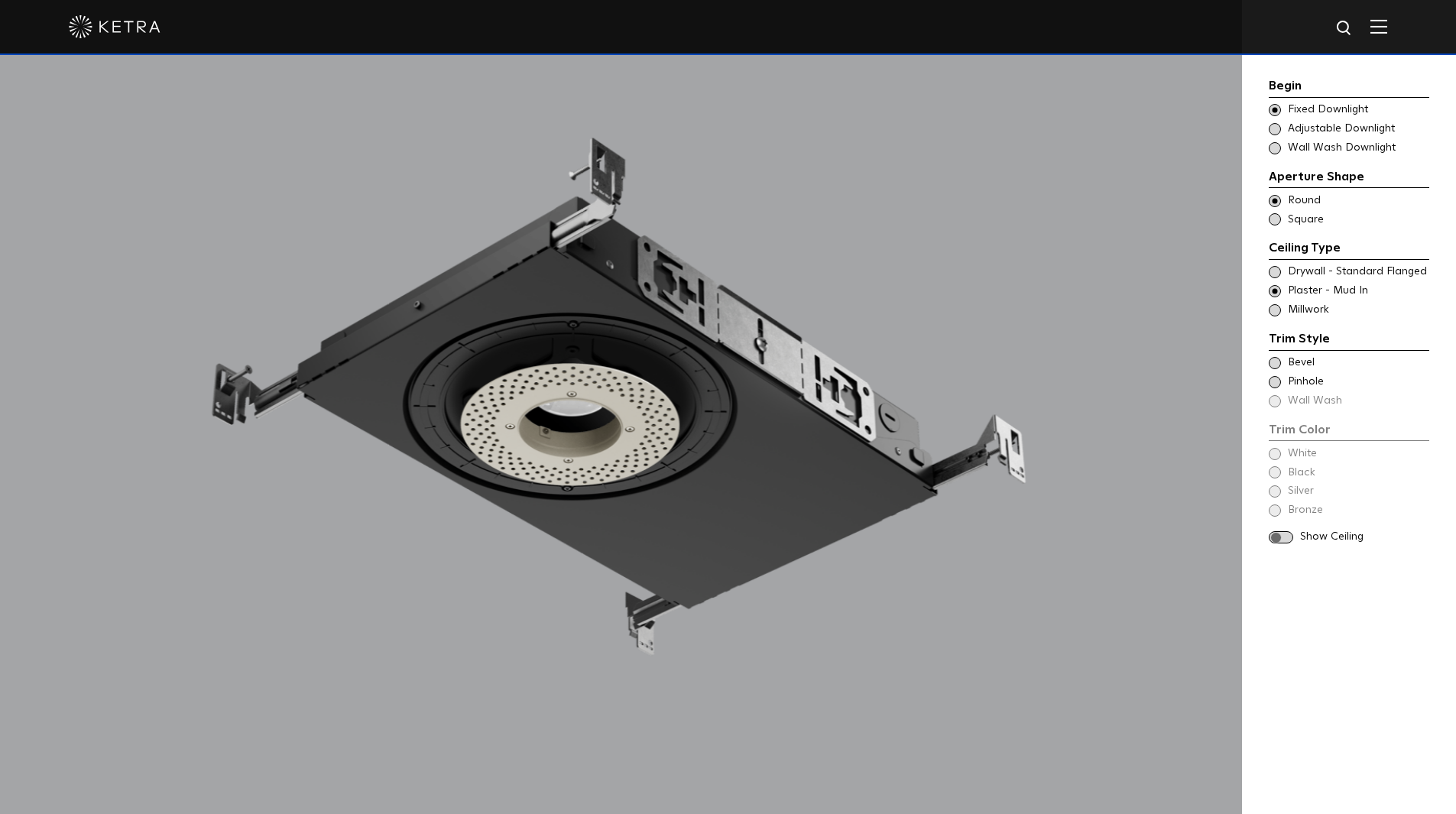
click at [1275, 362] on span at bounding box center [1275, 364] width 13 height 13
click at [1274, 507] on span at bounding box center [1275, 511] width 13 height 13
